Goal: Transaction & Acquisition: Purchase product/service

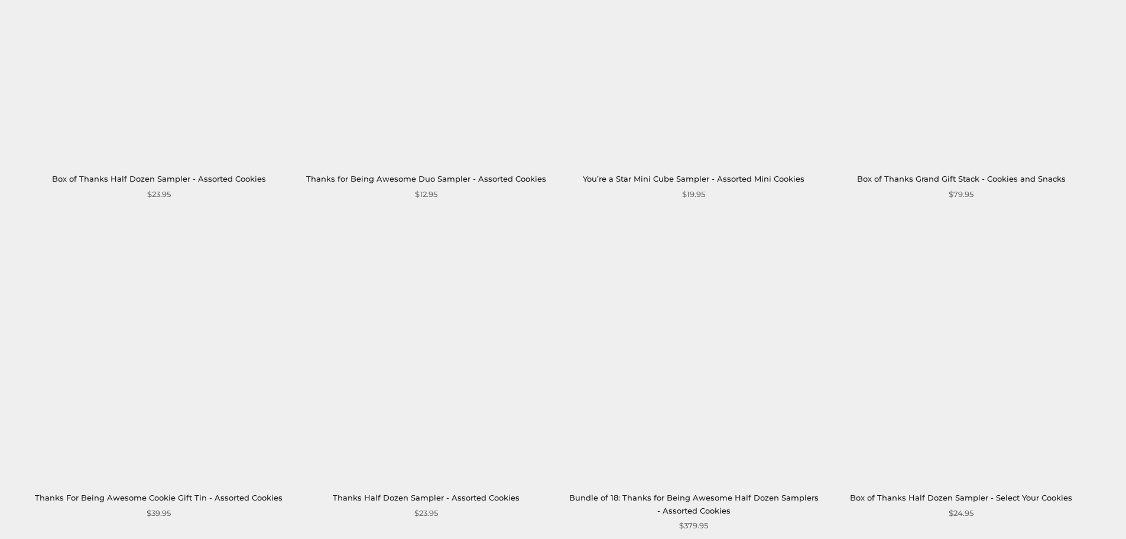
scroll to position [1537, 0]
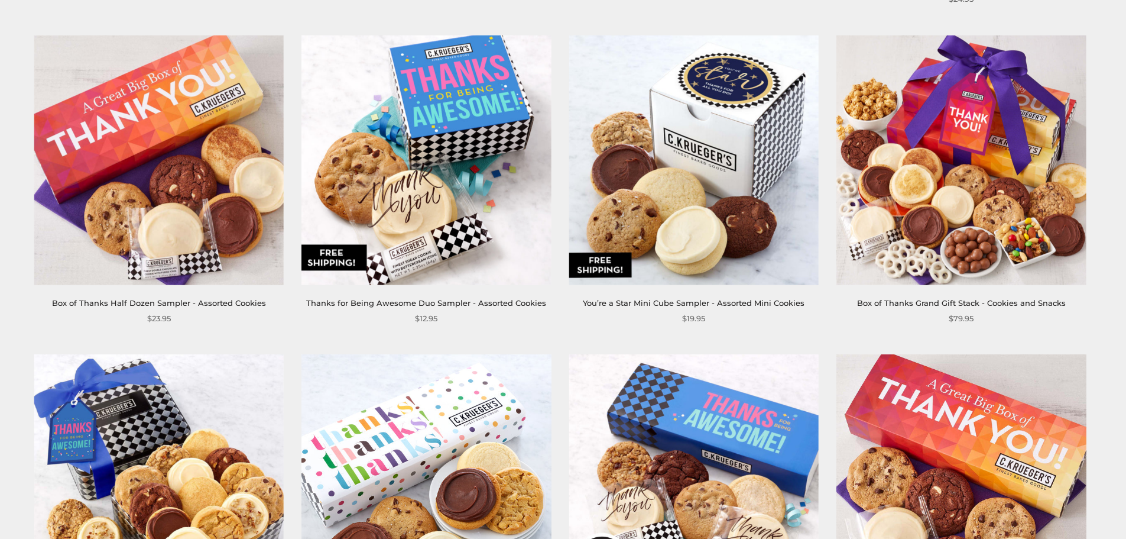
click at [960, 210] on img at bounding box center [962, 160] width 250 height 250
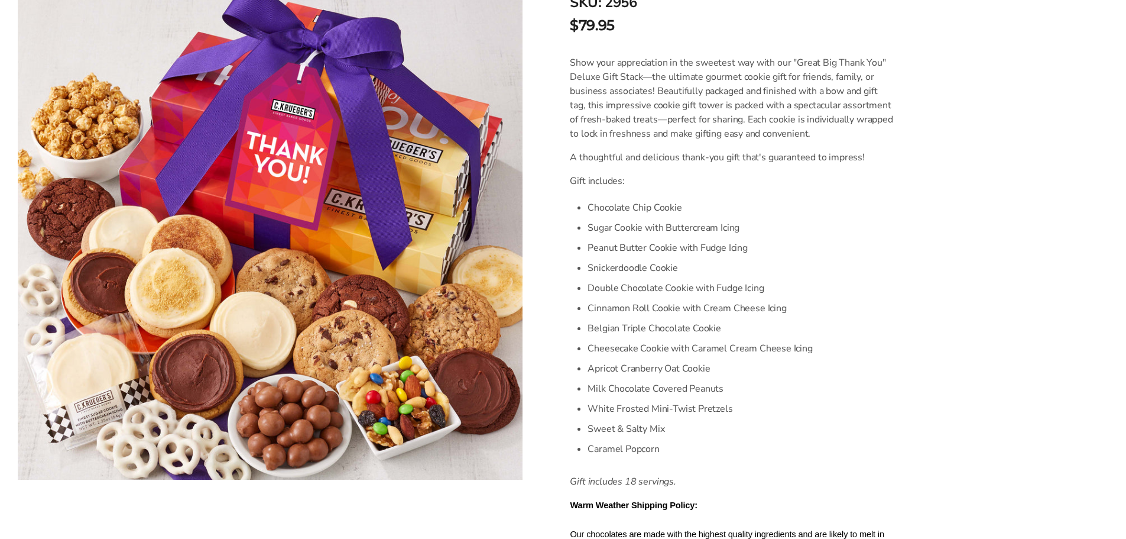
scroll to position [296, 0]
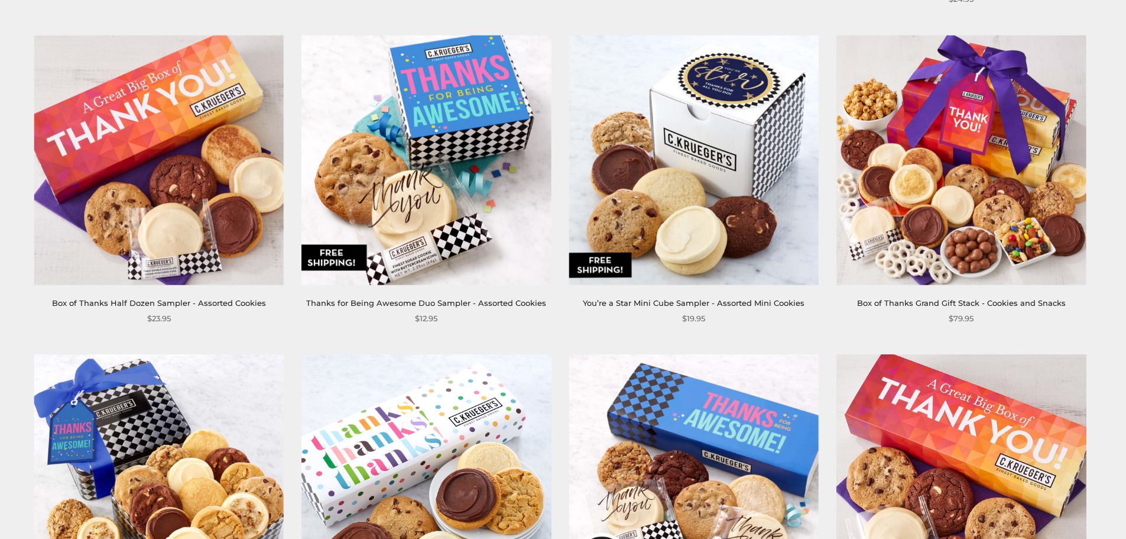
click at [714, 204] on img at bounding box center [694, 160] width 250 height 250
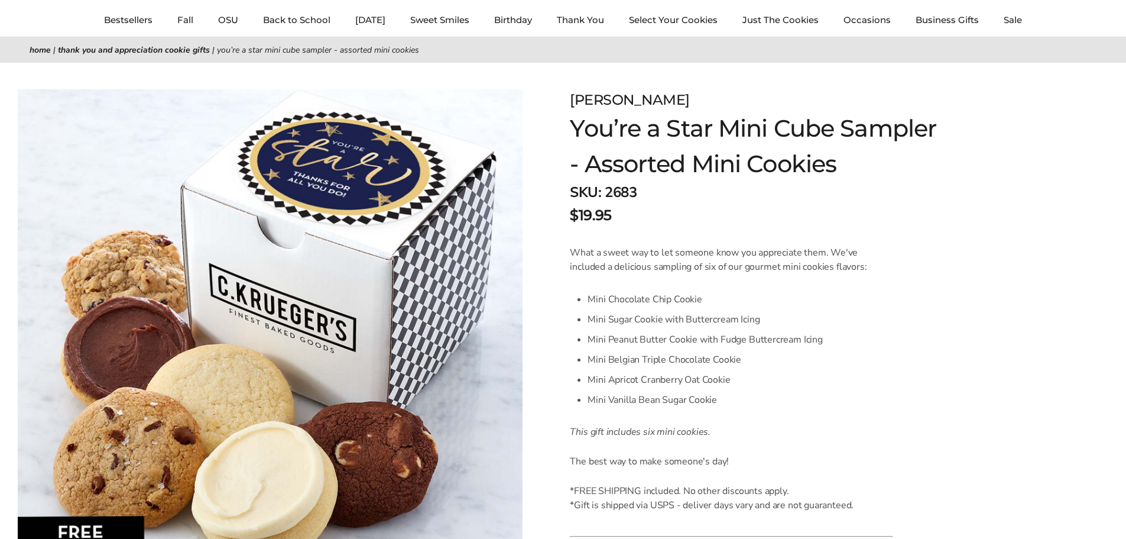
scroll to position [59, 0]
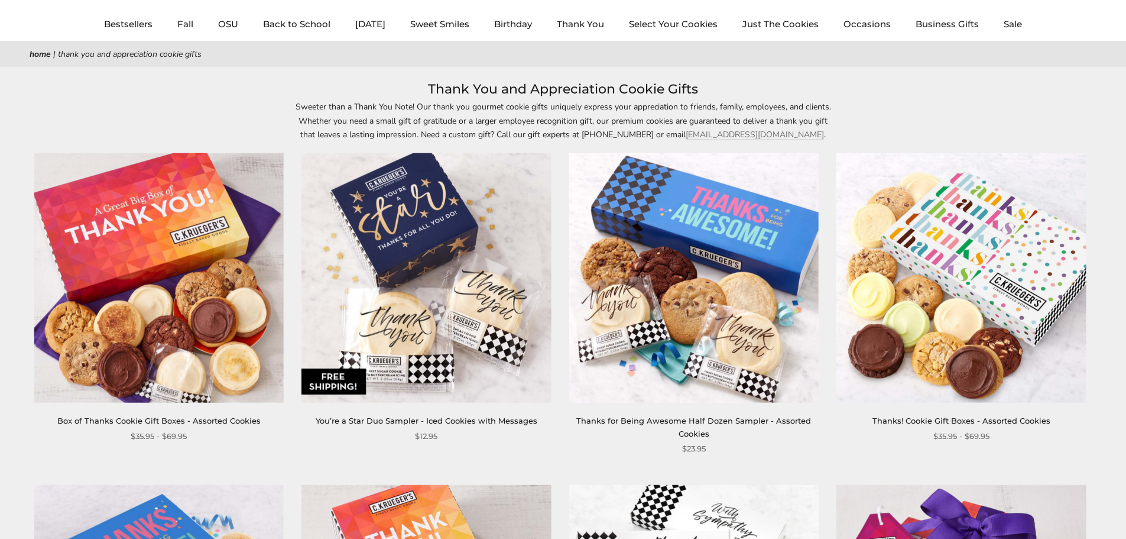
scroll to position [59, 0]
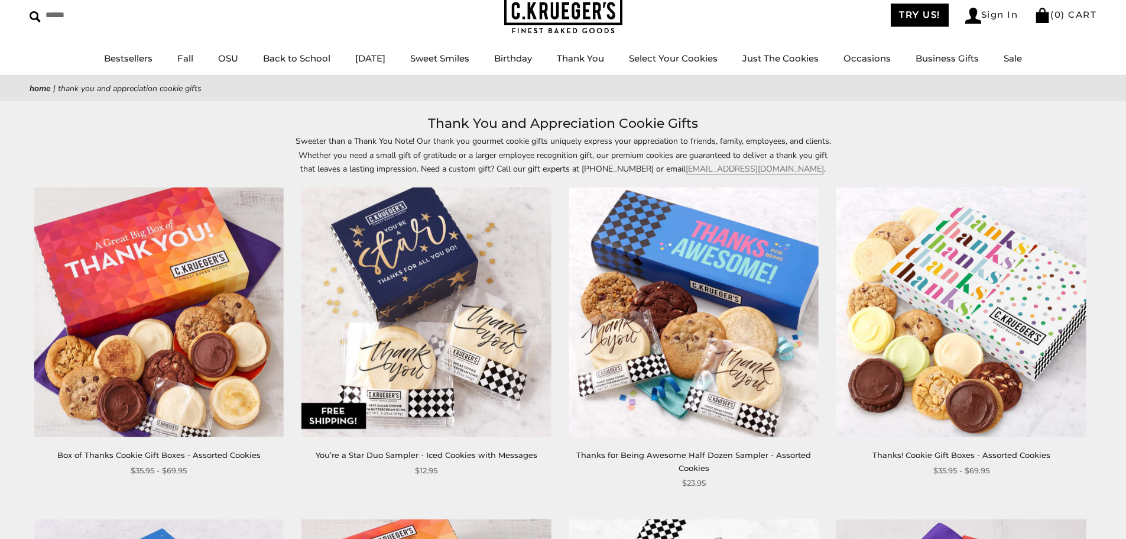
click at [160, 354] on img at bounding box center [159, 312] width 250 height 250
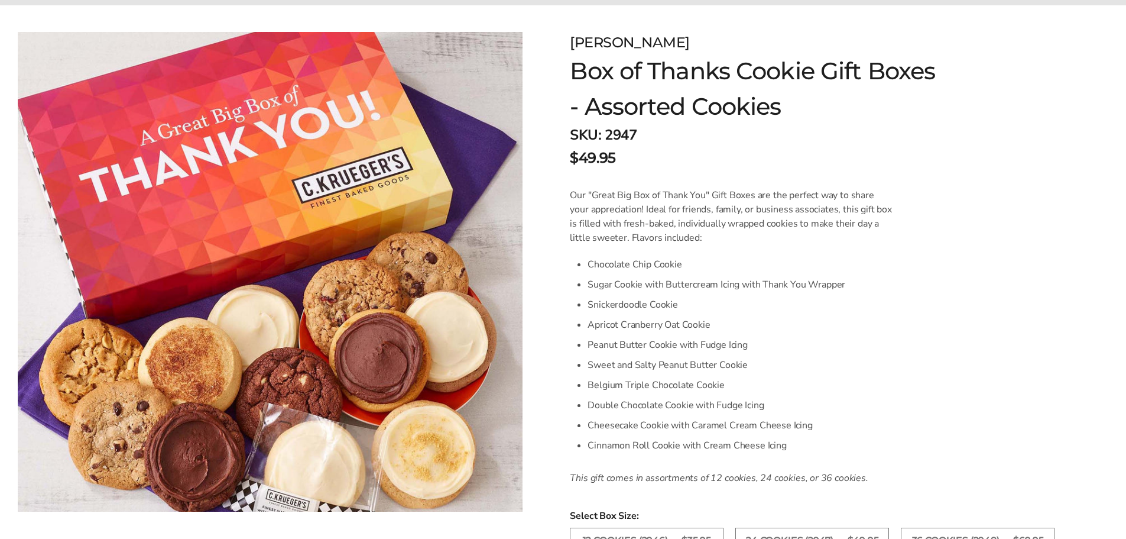
scroll to position [177, 0]
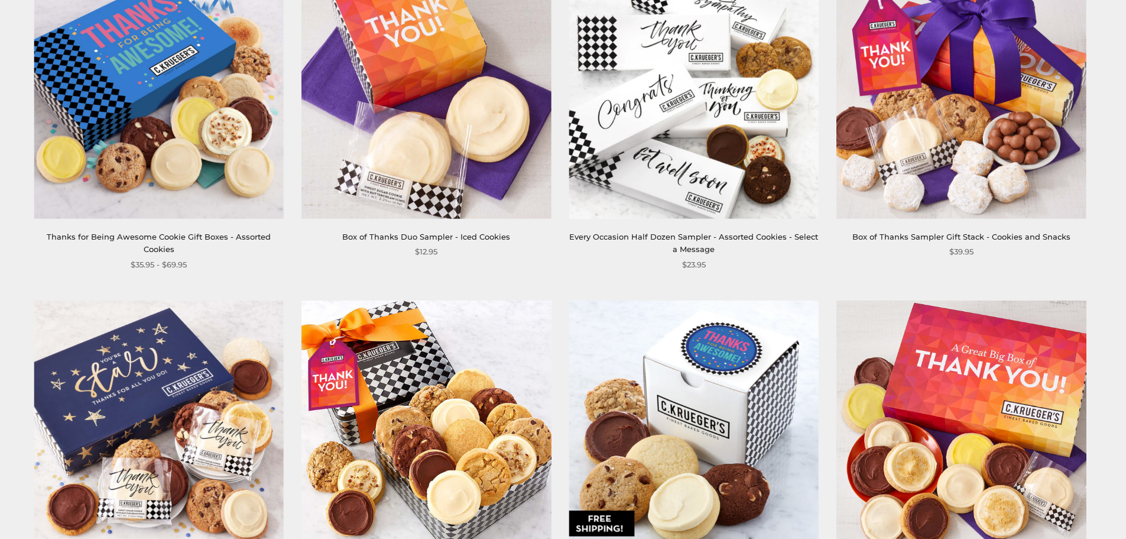
scroll to position [769, 0]
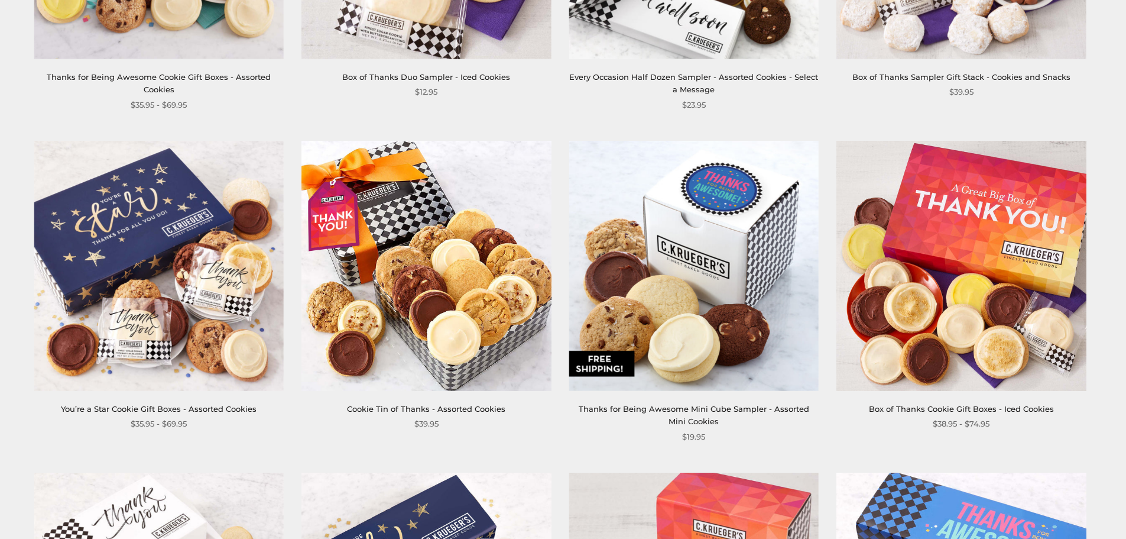
click at [990, 319] on img at bounding box center [962, 266] width 250 height 250
